Goal: Information Seeking & Learning: Check status

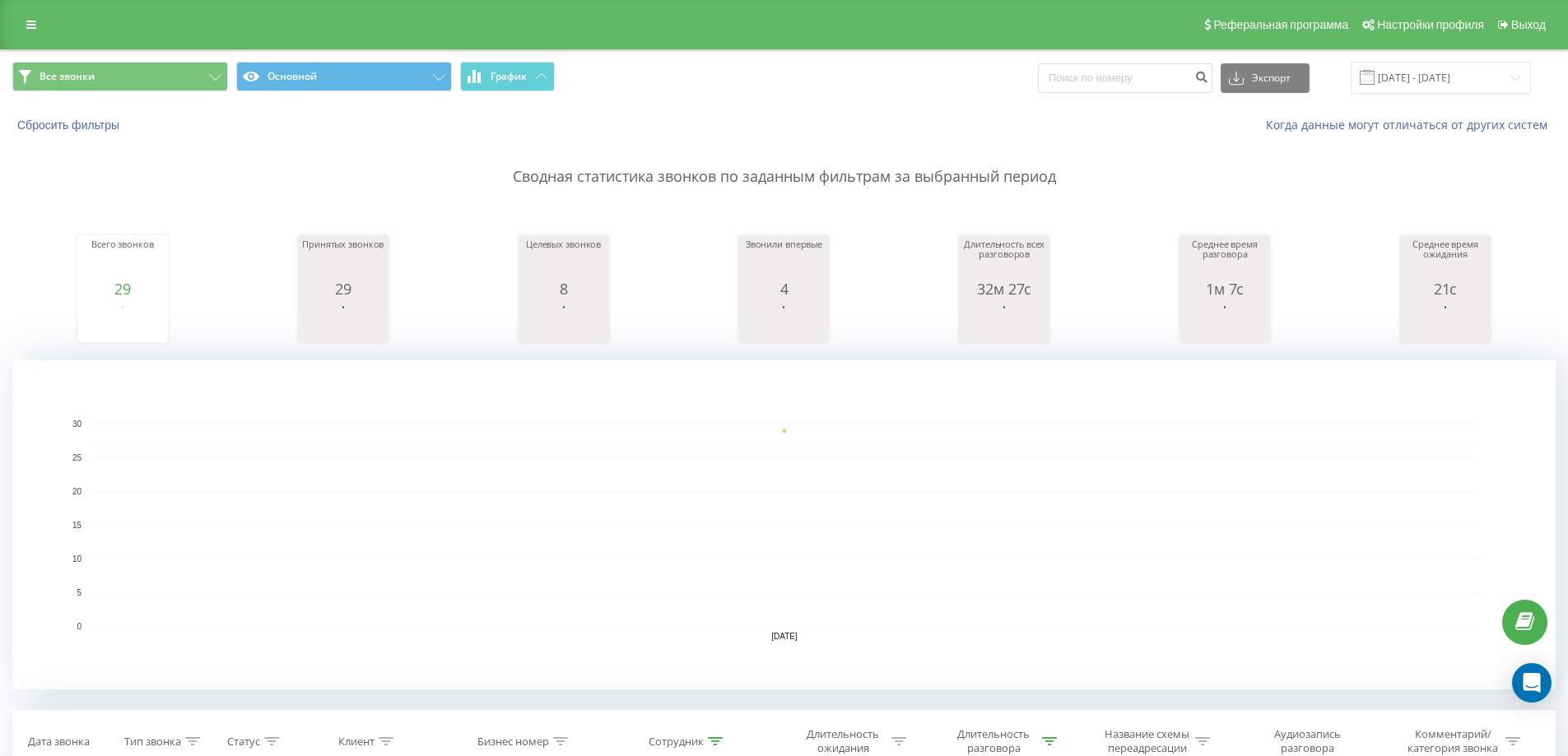
type input "770"
type input "7701549"
type input "770278"
type input "770718"
click at [0, 0] on button at bounding box center [0, 0] width 0 height 0
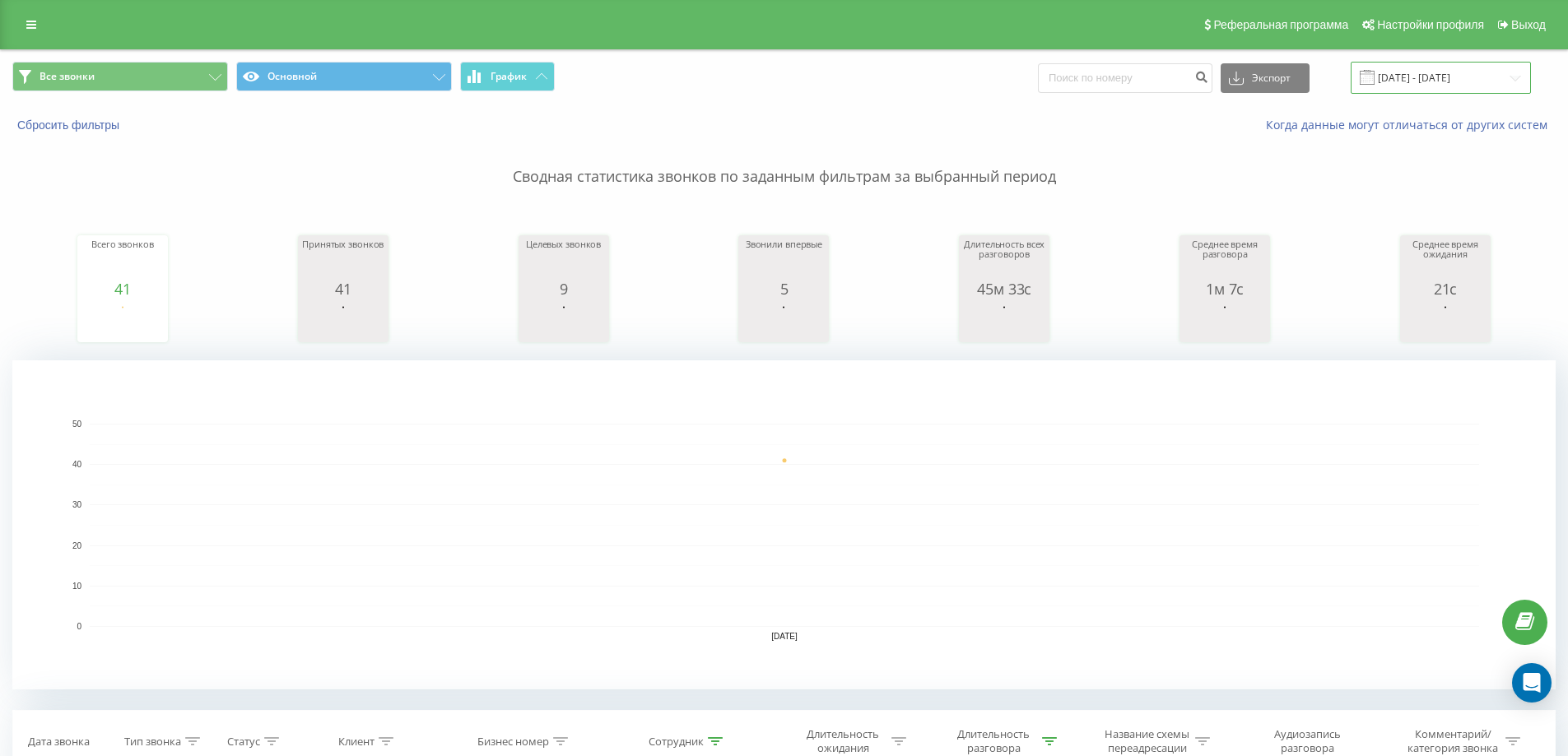
click at [1430, 87] on input "22.08.2025 - 22.08.2025" at bounding box center [1440, 78] width 180 height 32
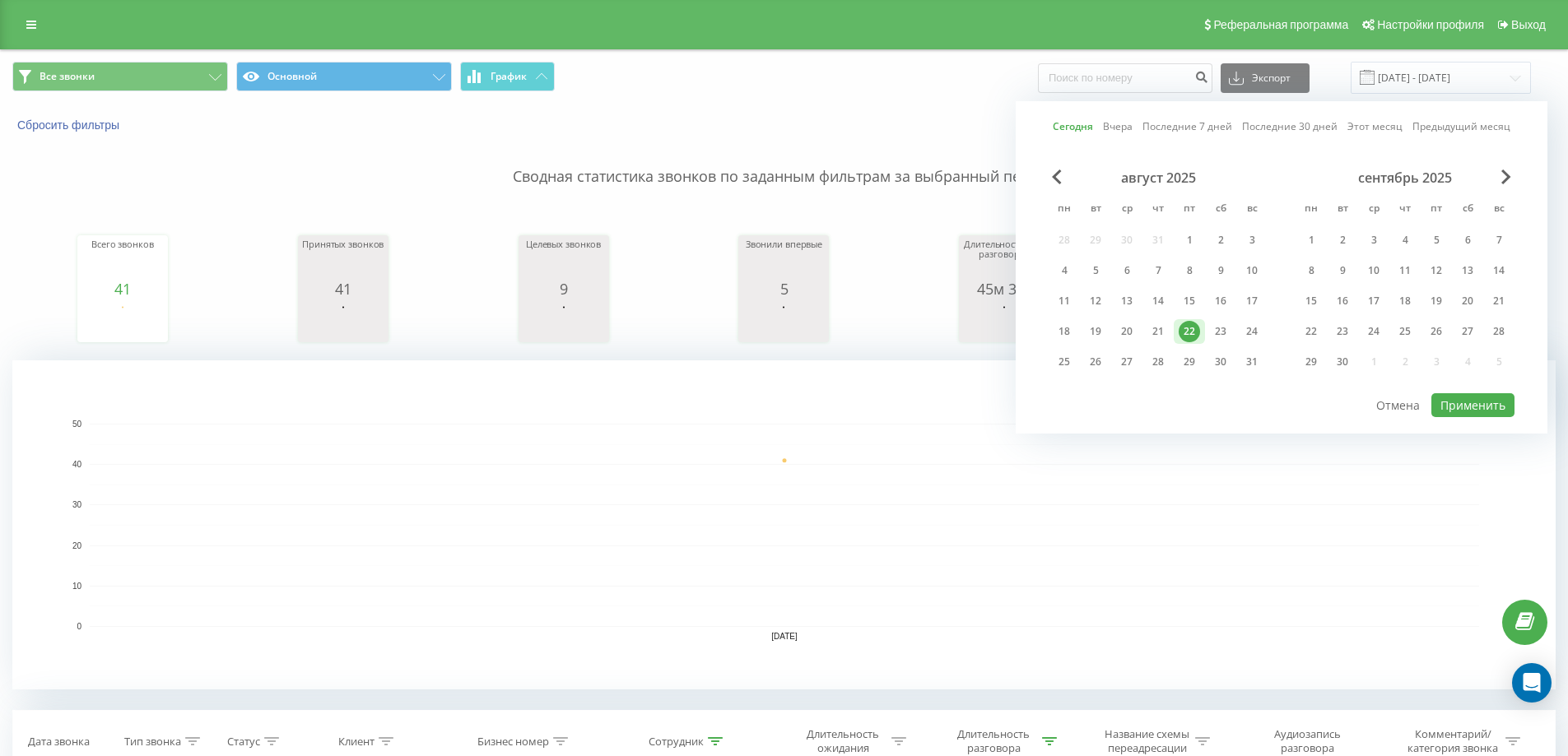
click at [1394, 130] on link "Этот месяц" at bounding box center [1375, 127] width 55 height 16
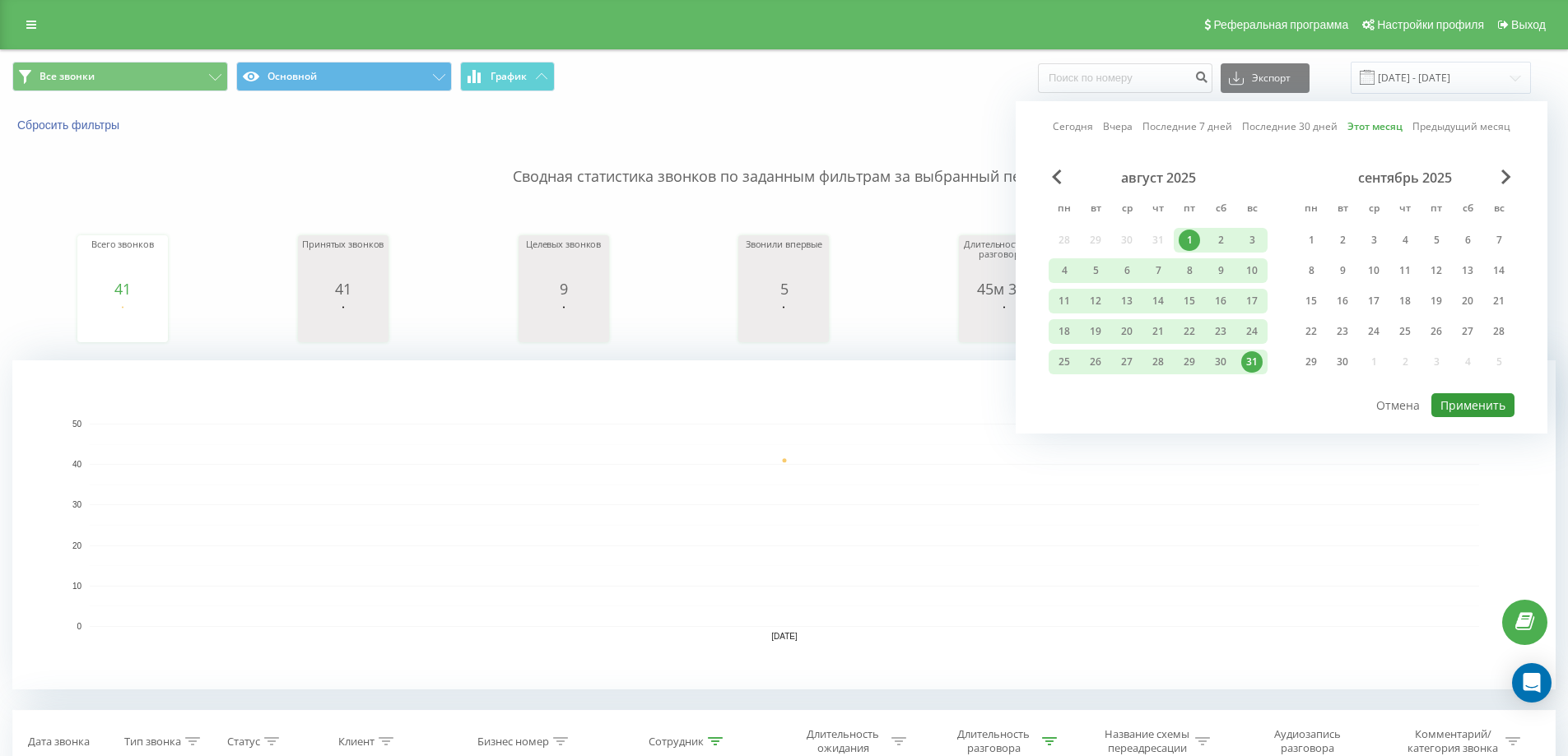
click at [1467, 403] on button "Применить" at bounding box center [1473, 405] width 83 height 24
type input "01.08.2025 - 31.08.2025"
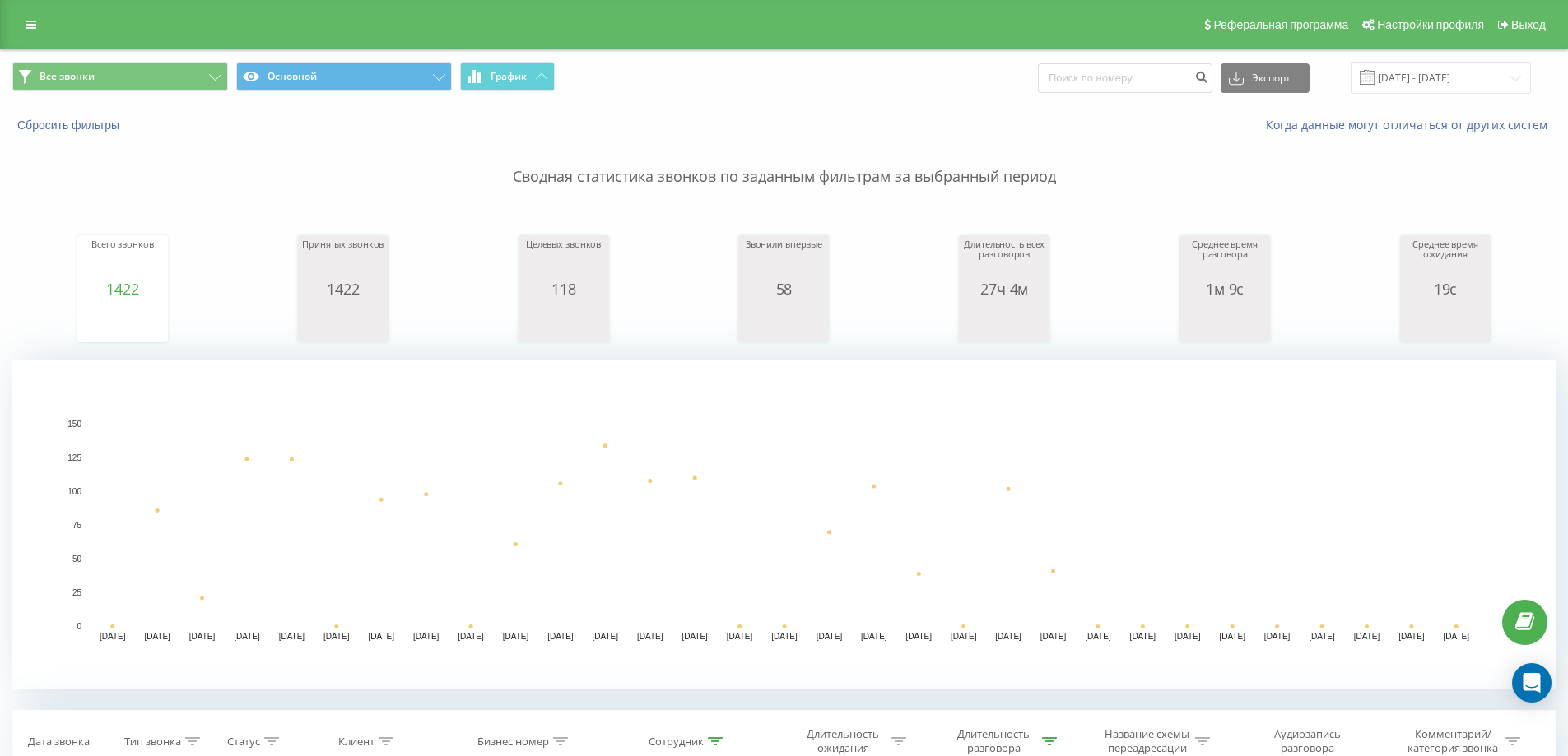
click at [988, 479] on rect "A chart." at bounding box center [784, 525] width 1390 height 203
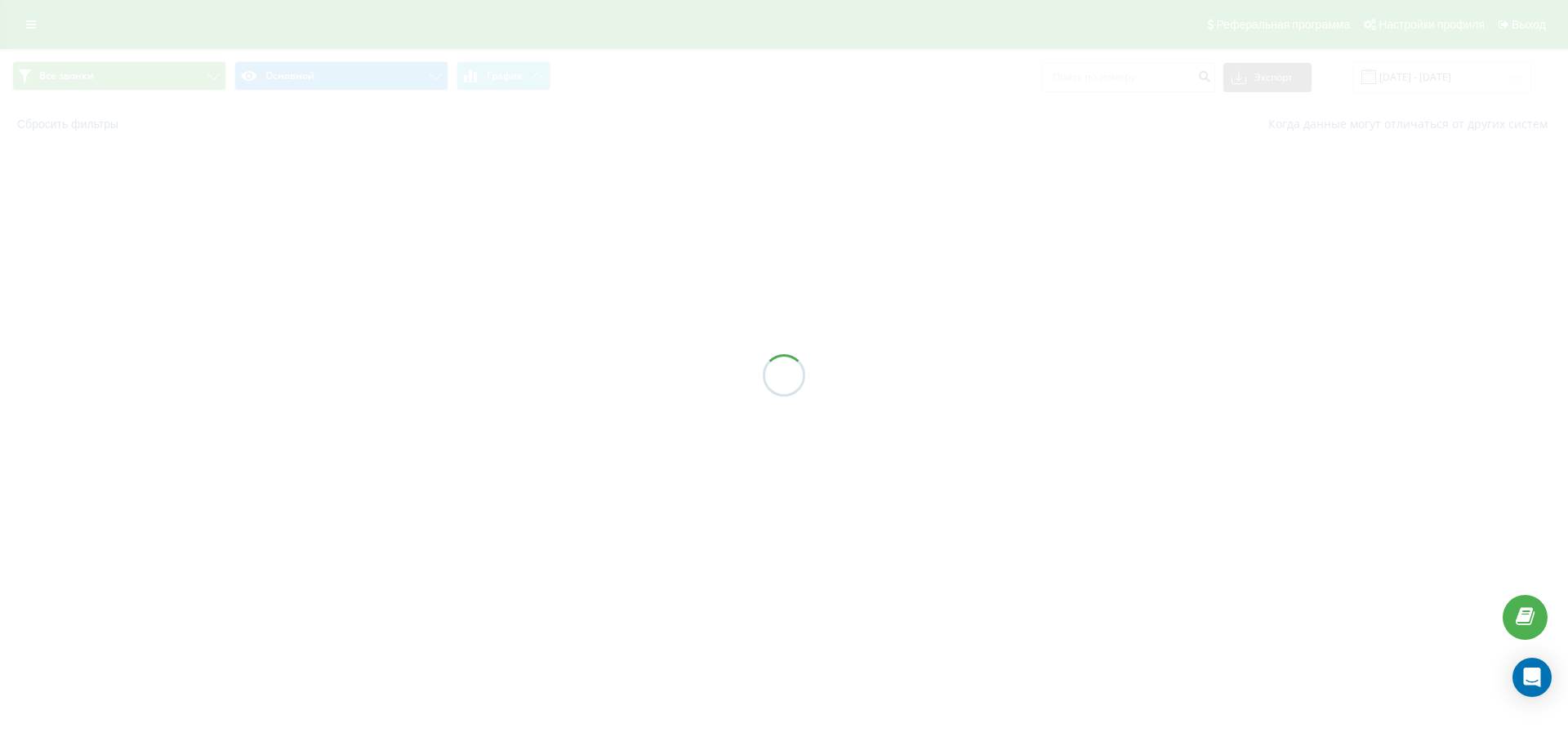
click at [0, 0] on icon at bounding box center [0, 0] width 0 height 0
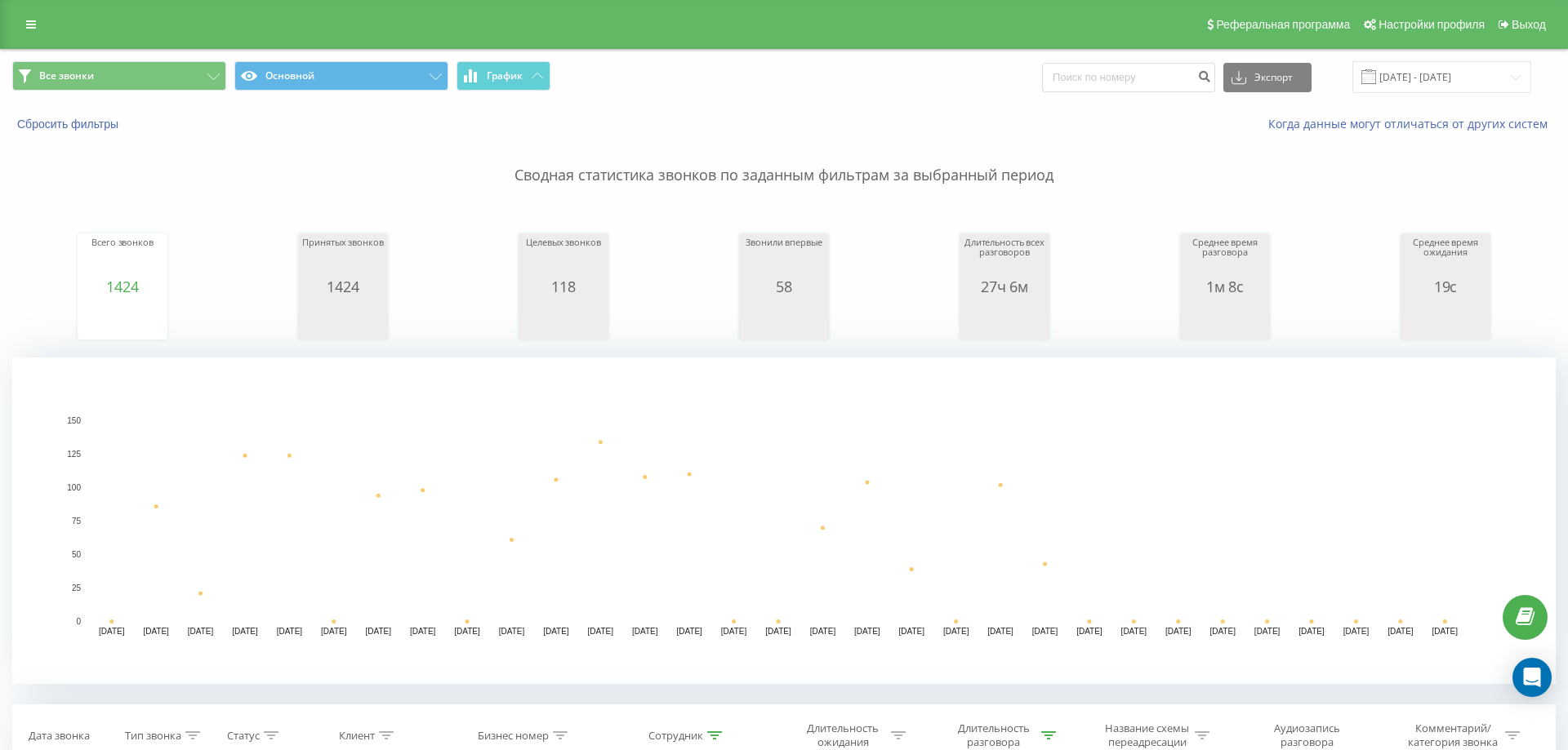
type input "7708"
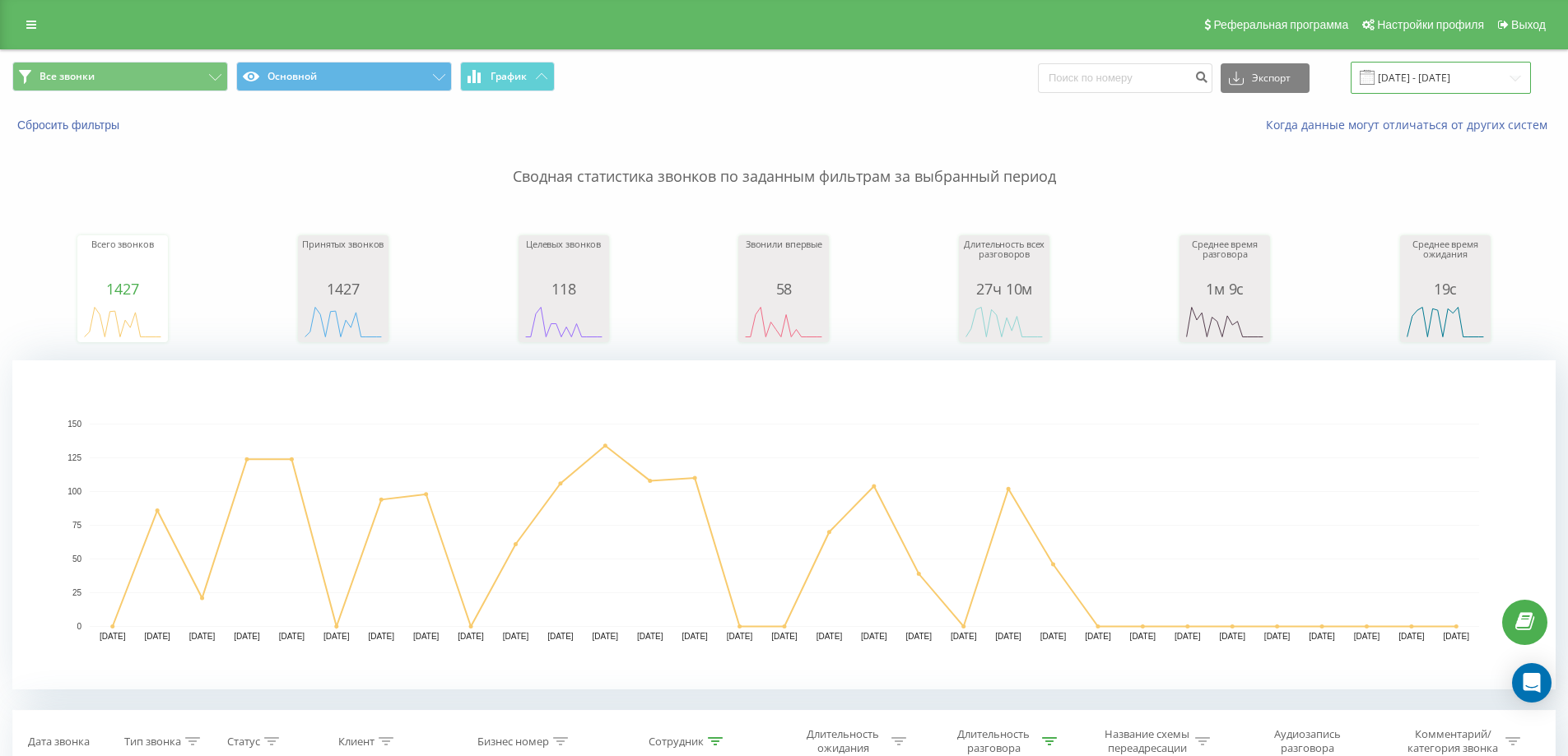
click at [1429, 85] on input "[DATE] - [DATE]" at bounding box center [1440, 78] width 180 height 32
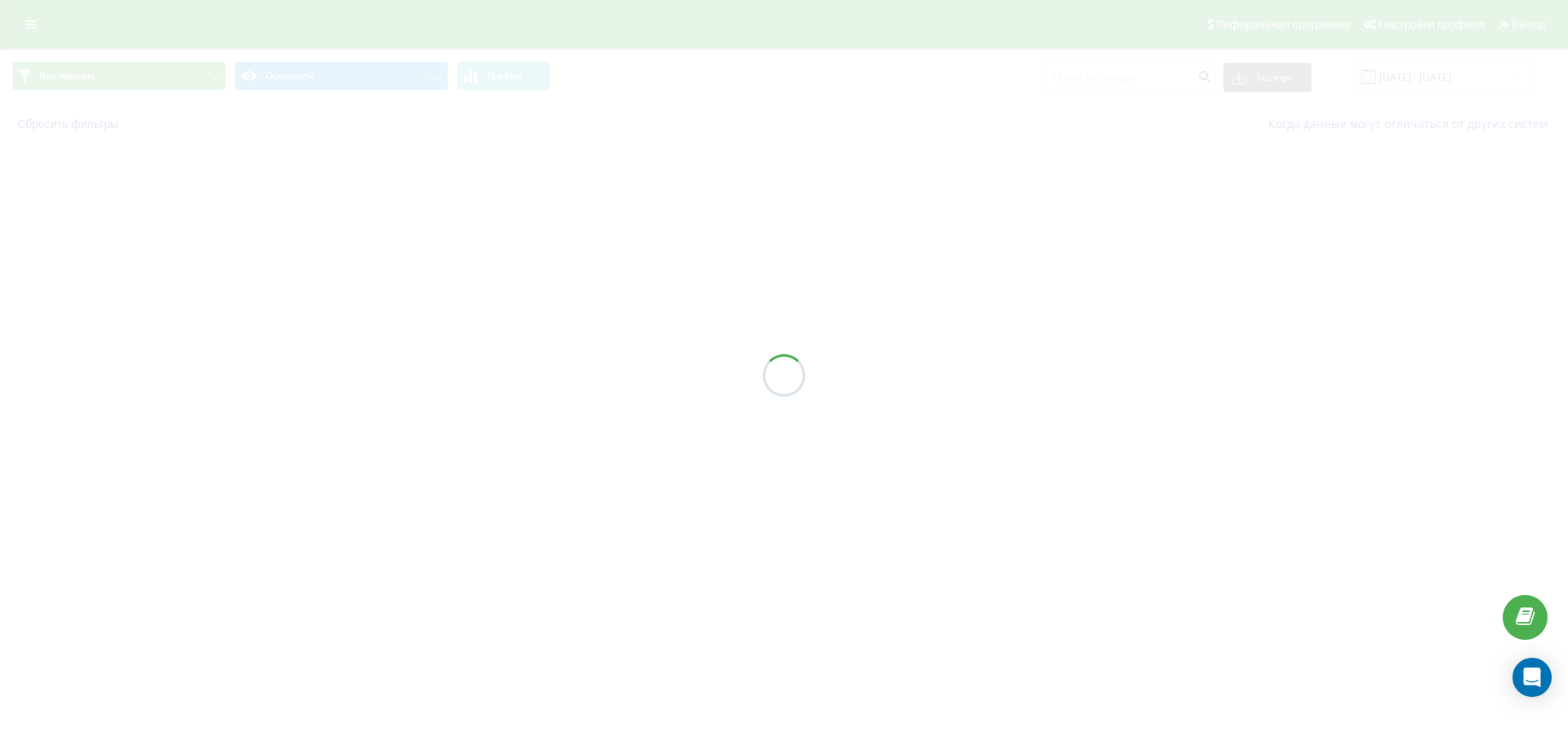
click at [0, 0] on button at bounding box center [0, 0] width 0 height 0
click at [0, 0] on div "в 16:39 22.08.2025" at bounding box center [0, 0] width 0 height 0
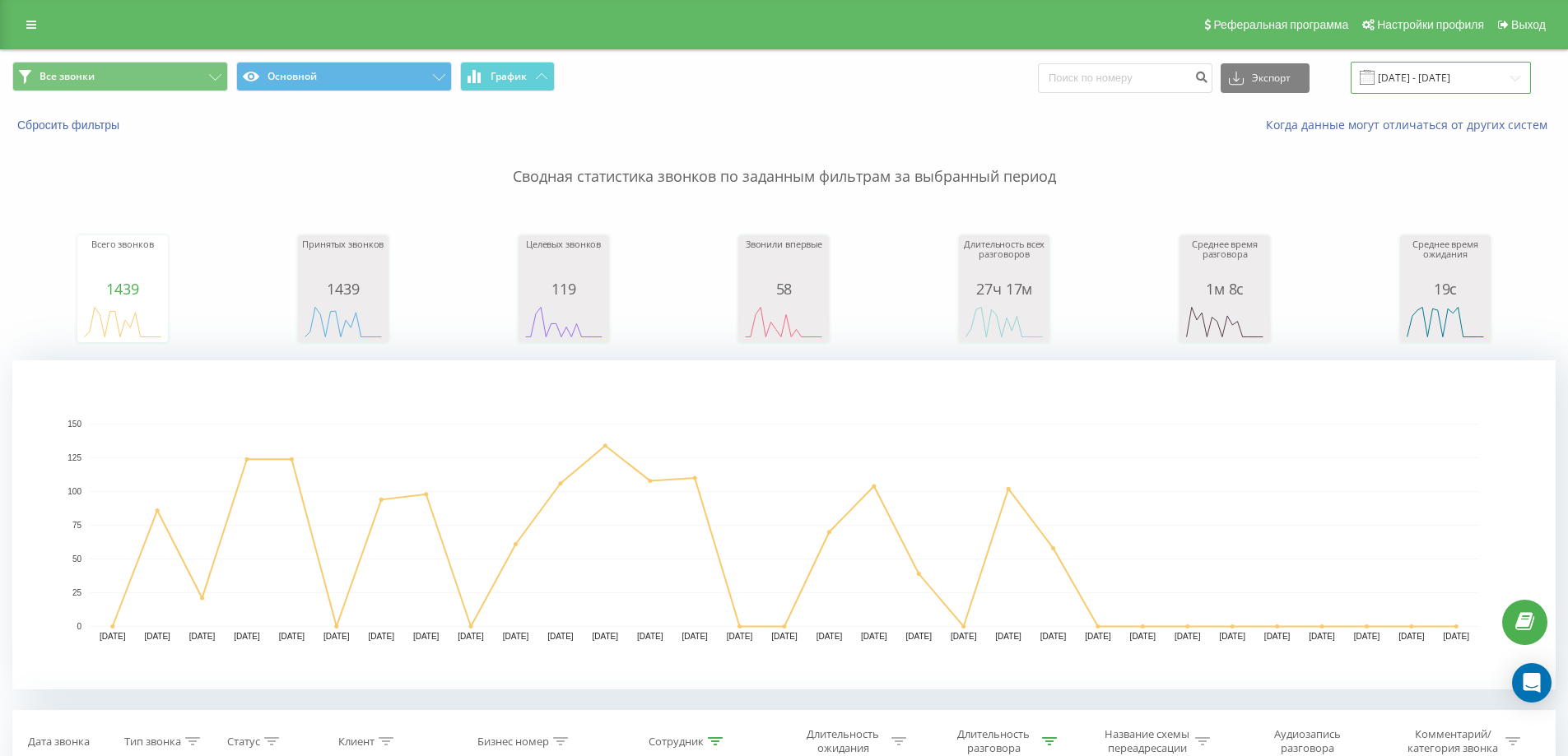
click at [1407, 83] on input "[DATE] - [DATE]" at bounding box center [1440, 78] width 180 height 32
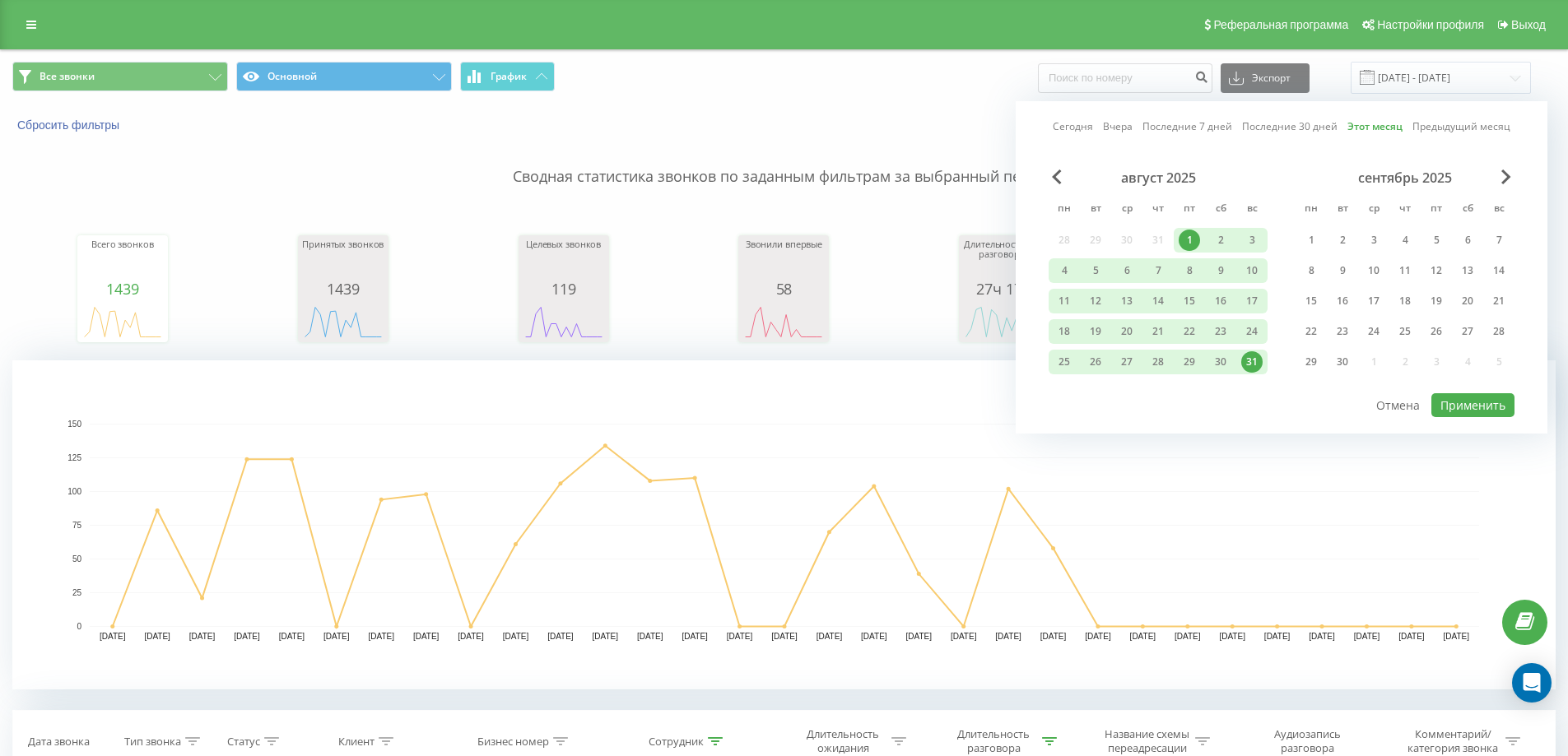
click at [1077, 122] on link "Сегодня" at bounding box center [1072, 127] width 40 height 16
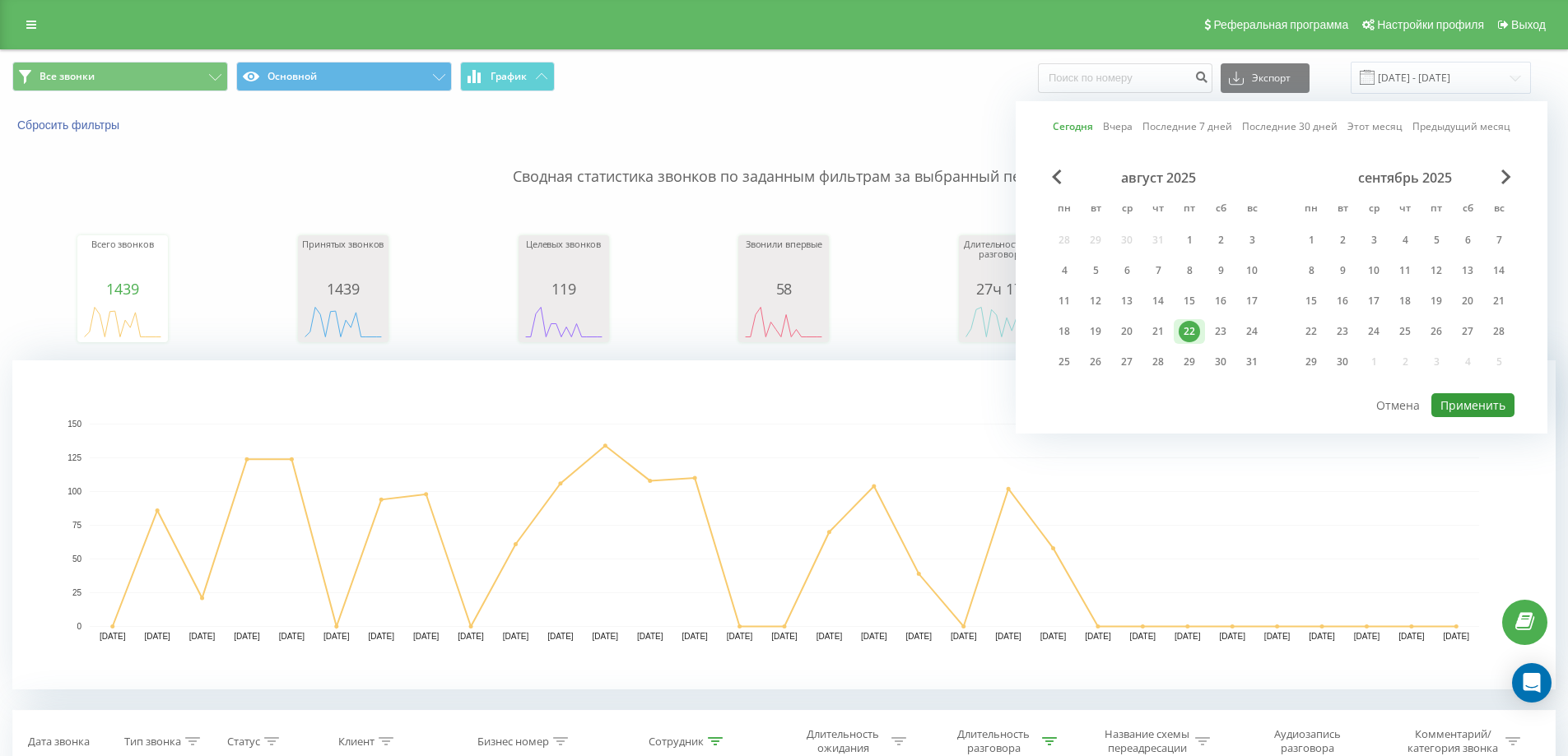
click at [1464, 400] on button "Применить" at bounding box center [1473, 405] width 83 height 24
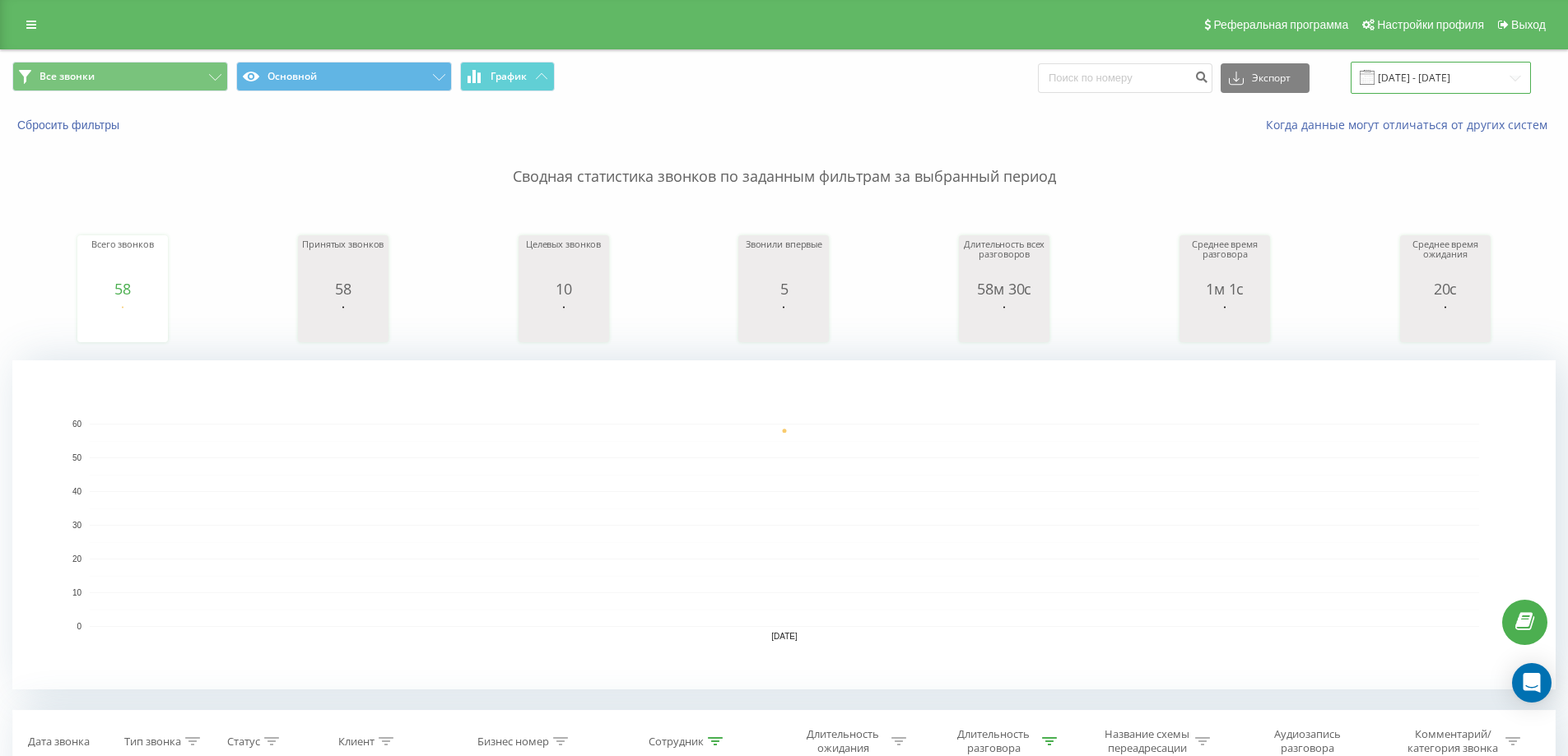
click at [1428, 84] on input "[DATE] - [DATE]" at bounding box center [1440, 78] width 180 height 32
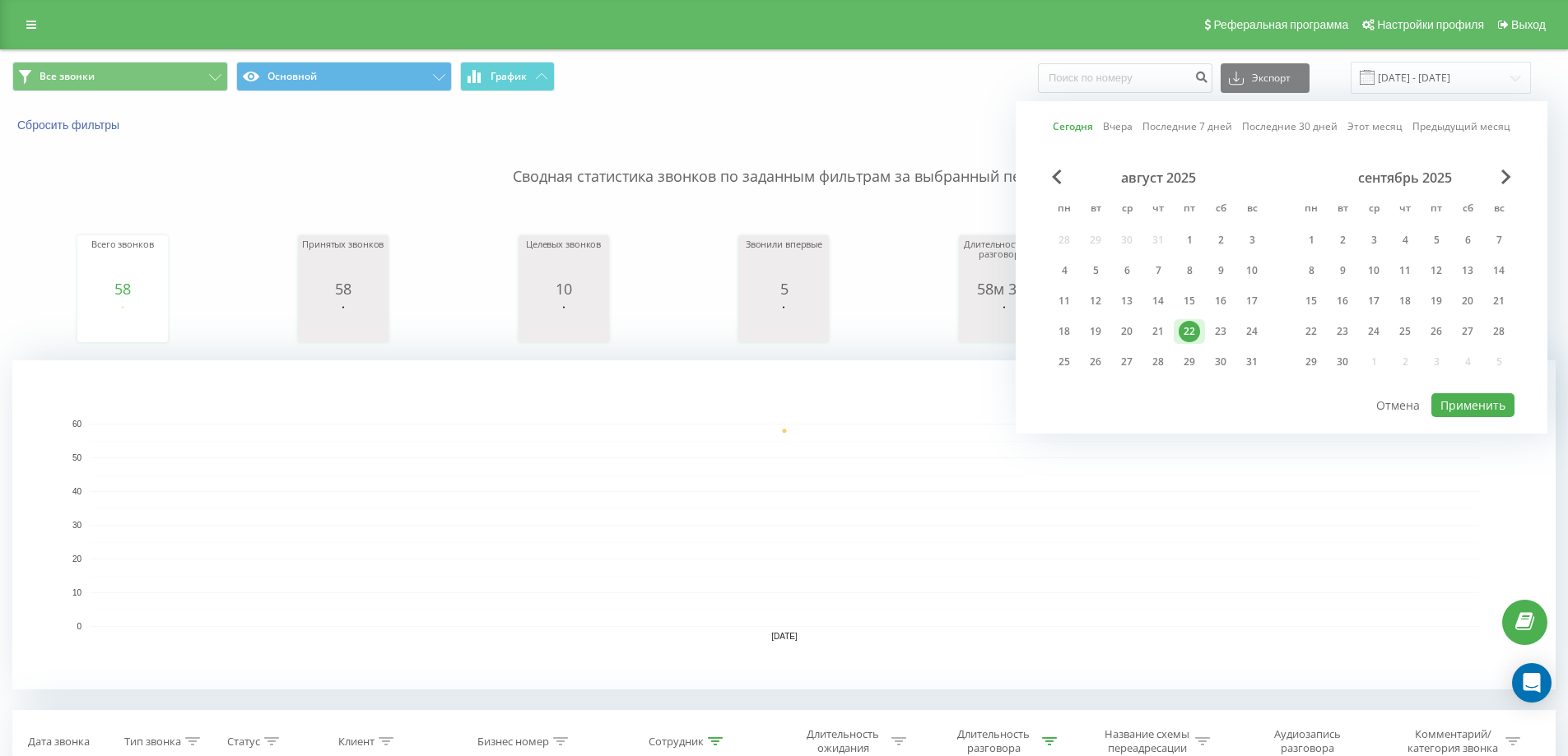
click at [1369, 129] on link "Этот месяц" at bounding box center [1375, 127] width 55 height 16
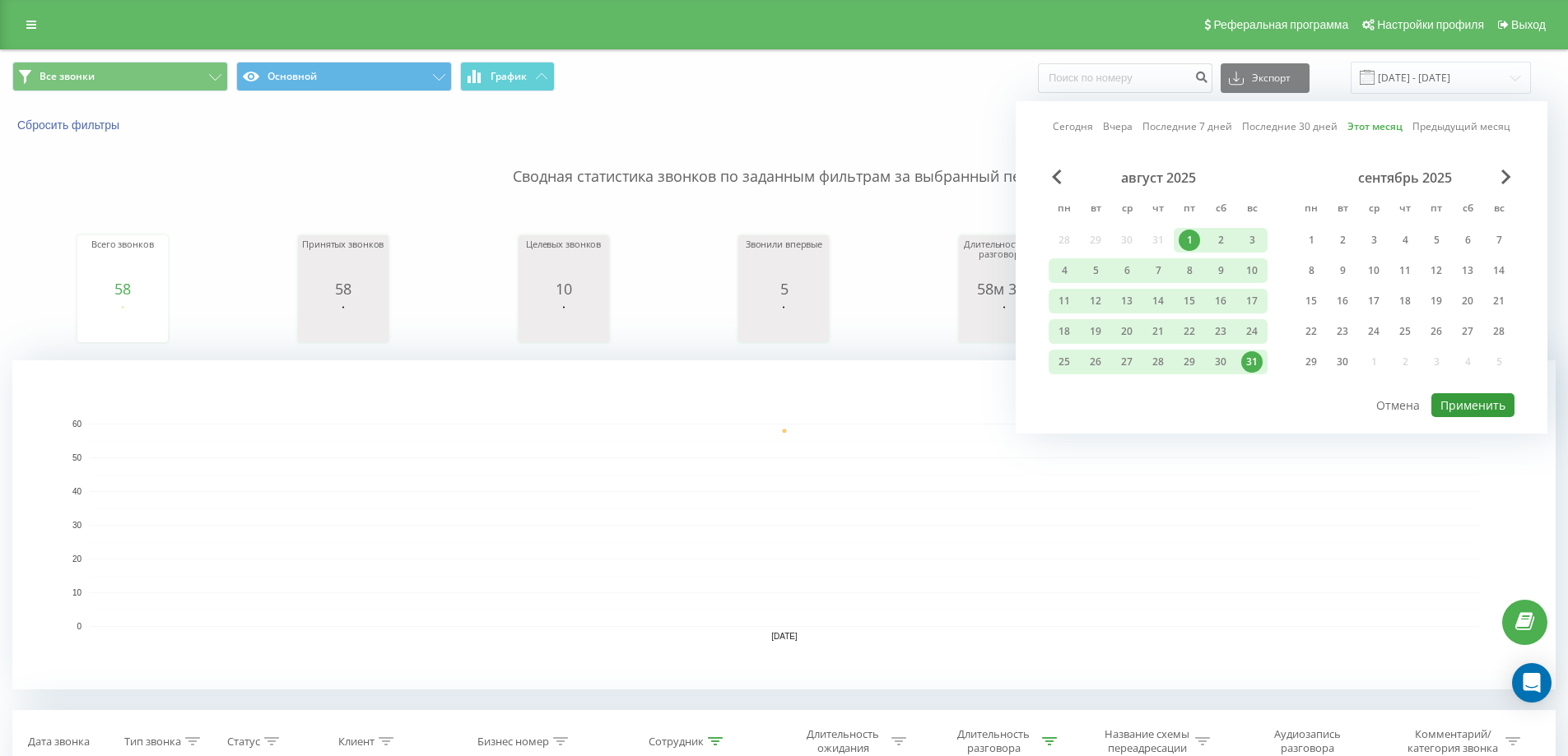
click at [1483, 409] on button "Применить" at bounding box center [1473, 405] width 83 height 24
type input "[DATE] - [DATE]"
